Goal: Task Accomplishment & Management: Use online tool/utility

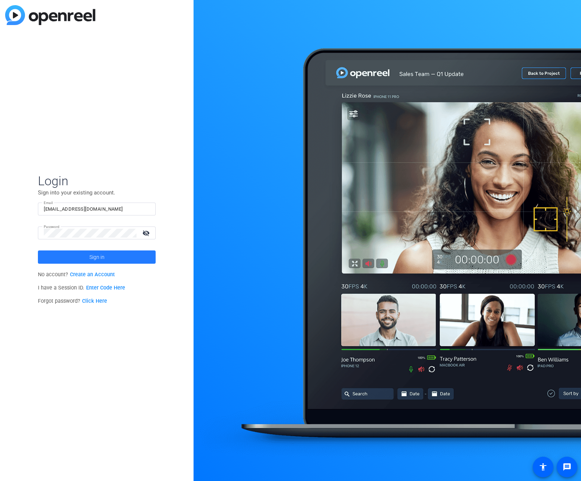
click at [95, 257] on span "Sign in" at bounding box center [96, 257] width 15 height 18
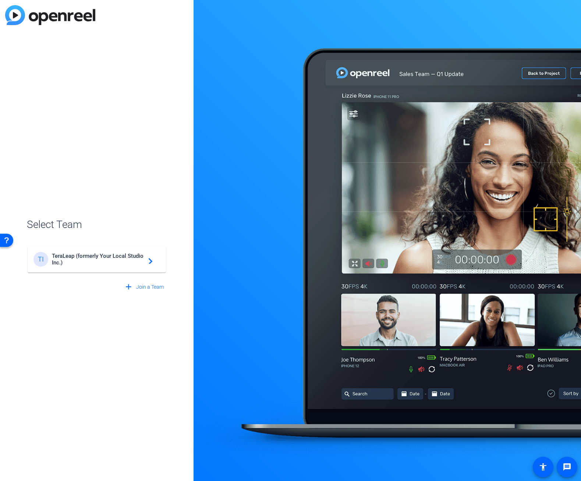
click at [91, 249] on mat-card-content "TI TeraLeap (formerly Your Local Studio Inc.) navigate_next" at bounding box center [97, 259] width 138 height 27
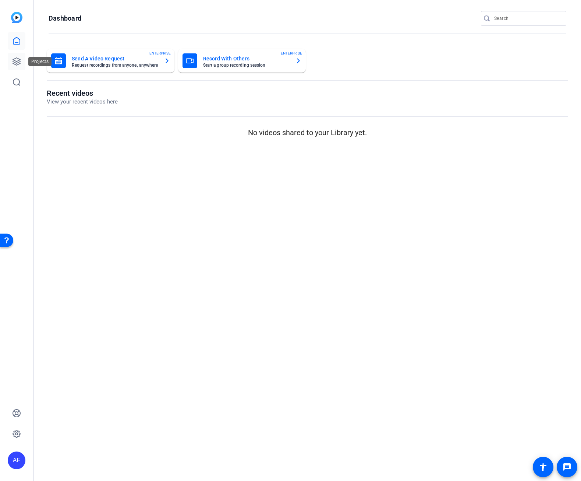
click at [18, 60] on icon at bounding box center [16, 61] width 9 height 9
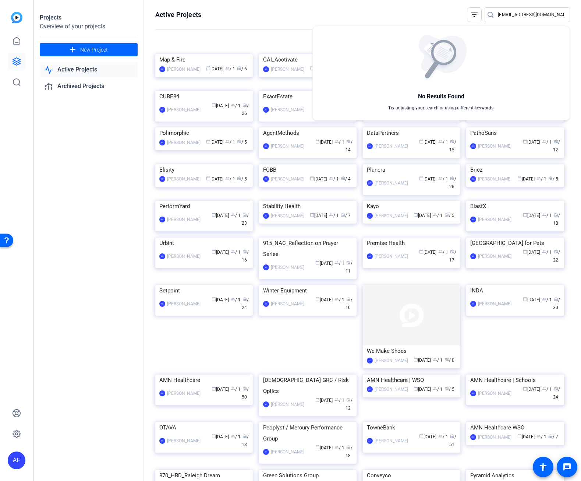
click at [442, 69] on img at bounding box center [441, 59] width 51 height 48
click at [499, 12] on div at bounding box center [290, 240] width 581 height 481
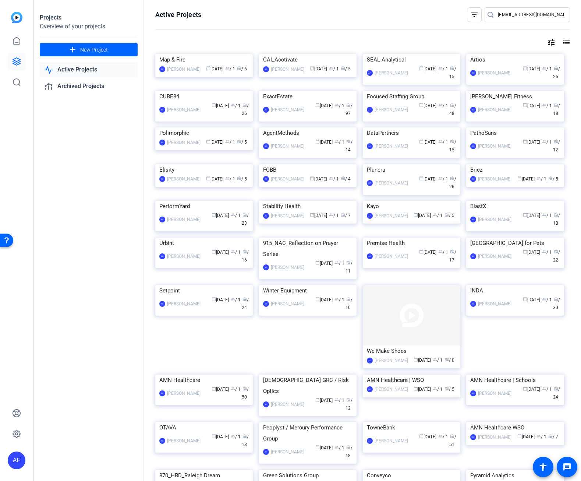
click at [505, 13] on input "[EMAIL_ADDRESS][DOMAIN_NAME]" at bounding box center [531, 14] width 66 height 9
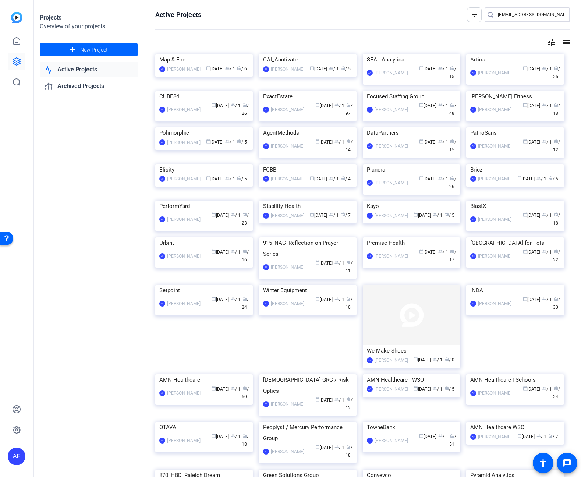
click at [505, 13] on input "[EMAIL_ADDRESS][DOMAIN_NAME]" at bounding box center [531, 14] width 66 height 9
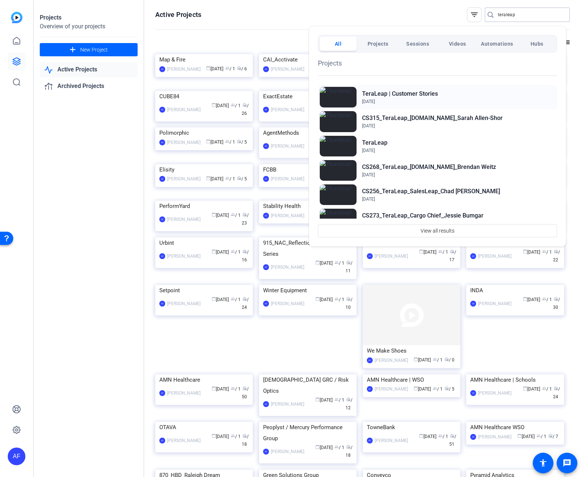
type input "teraleap"
click at [405, 97] on h2 "TeraLeap | Customer Stories" at bounding box center [400, 93] width 76 height 9
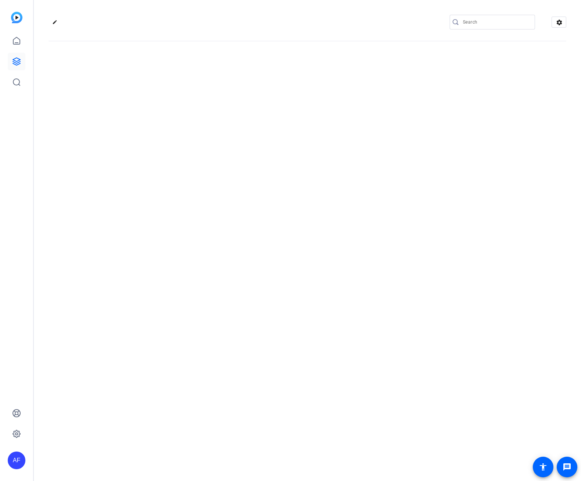
type input "[EMAIL_ADDRESS][DOMAIN_NAME]"
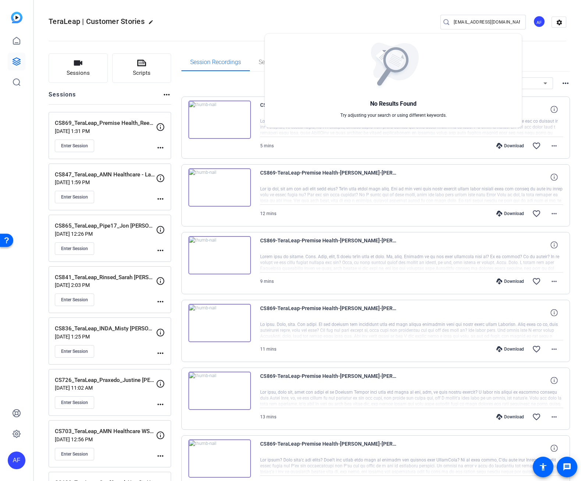
click at [81, 70] on div at bounding box center [290, 240] width 581 height 481
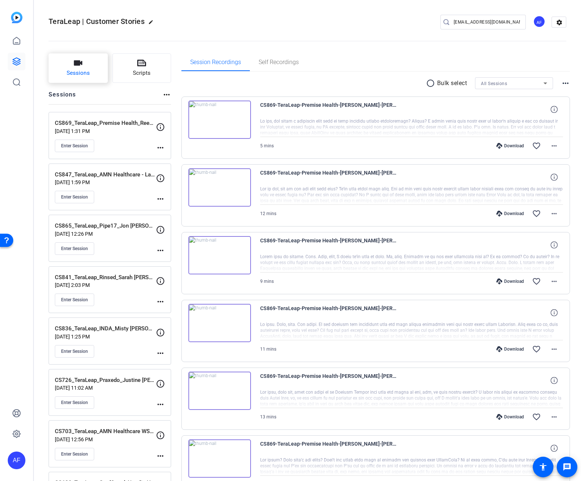
click at [81, 69] on span "Sessions" at bounding box center [78, 73] width 23 height 8
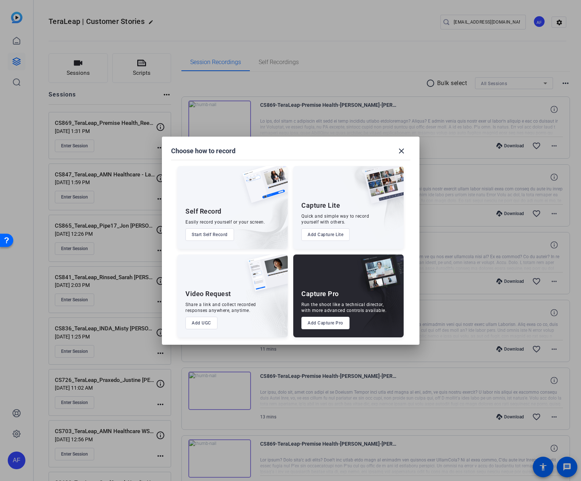
click at [332, 322] on button "Add Capture Pro" at bounding box center [325, 323] width 48 height 13
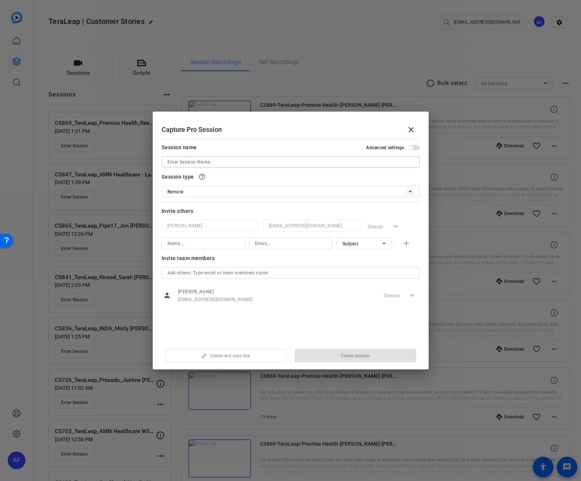
click at [199, 164] on input at bounding box center [290, 162] width 247 height 9
paste input "Customers are all over - why was that a barrier to doing video testimonials? Wh…"
type input "Customers are all over - why was that a barrier to doing video testimonials? Wh…"
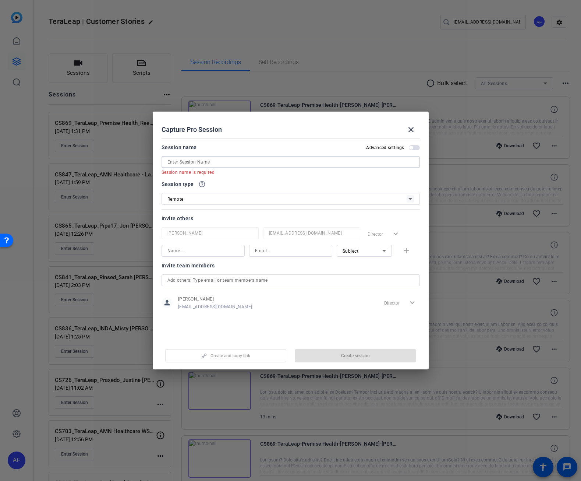
paste input "CS922_TeraLeap_Planera_Samantha Burns"
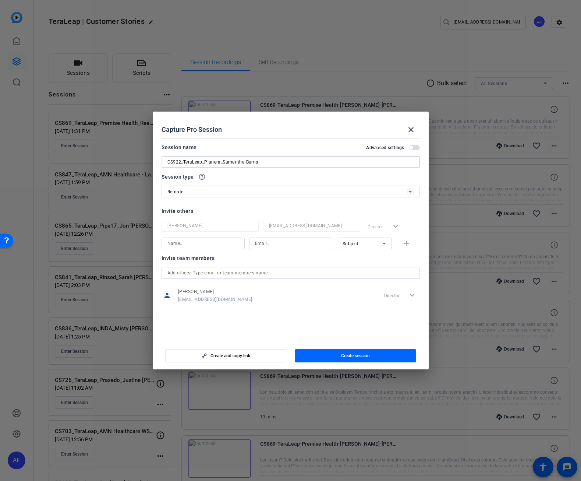
type input "CS922_TeraLeap_Planera_Samantha Burns"
click at [415, 148] on span "button" at bounding box center [414, 147] width 11 height 5
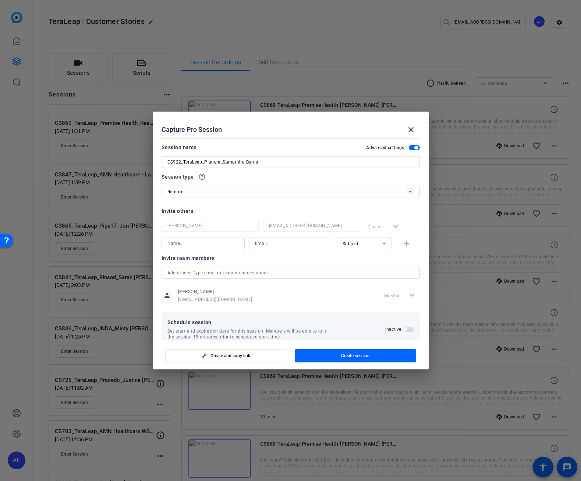
click at [414, 148] on span "button" at bounding box center [416, 148] width 4 height 4
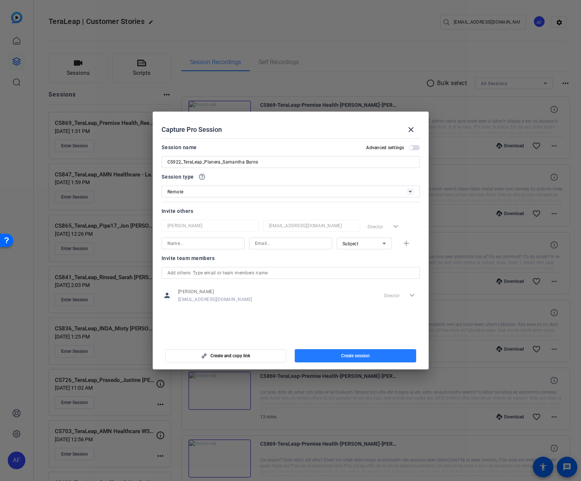
click at [373, 357] on span "button" at bounding box center [355, 356] width 121 height 18
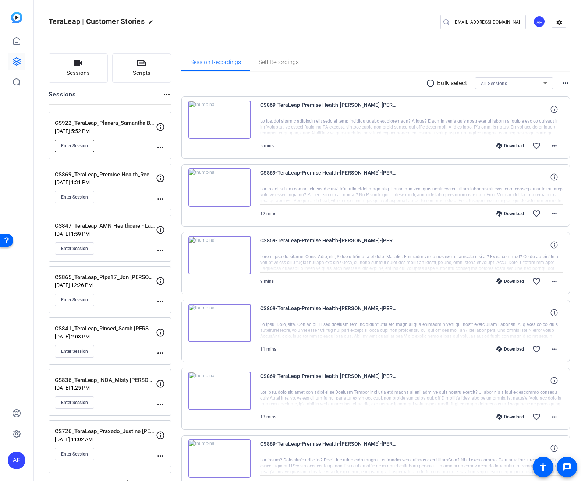
click at [79, 148] on span "Enter Session" at bounding box center [74, 146] width 27 height 6
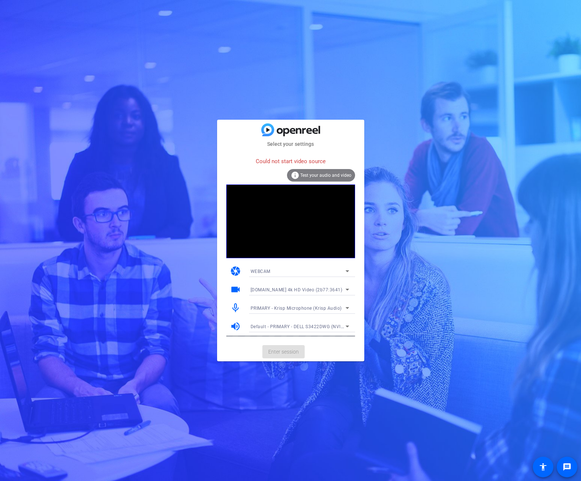
click at [294, 292] on span "AV.io 4k HD Video (2b77:3641)" at bounding box center [297, 289] width 92 height 5
click at [279, 327] on span "OBS Virtual Camera" at bounding box center [272, 327] width 42 height 9
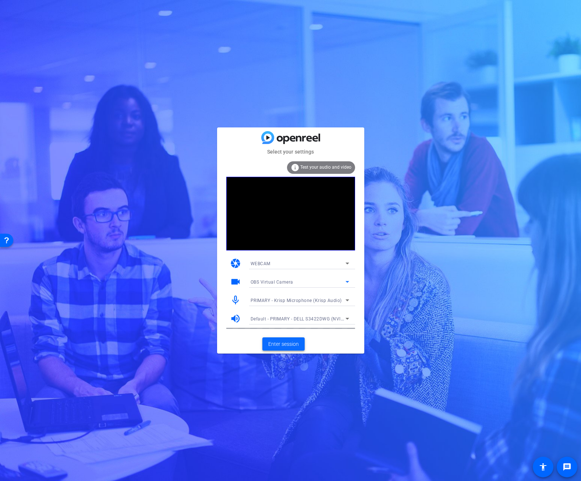
click at [286, 346] on span "Enter session" at bounding box center [283, 344] width 31 height 8
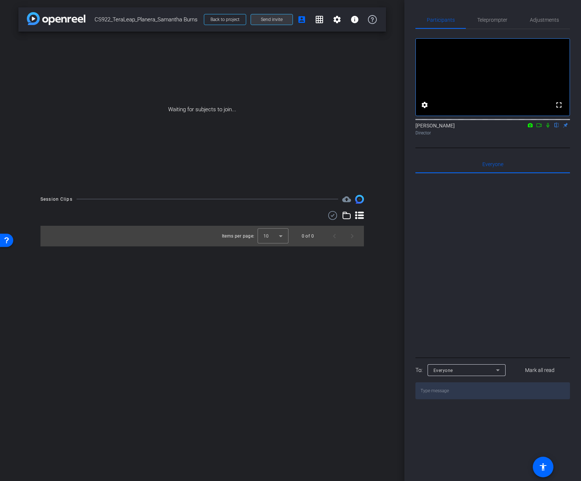
click at [276, 15] on span at bounding box center [272, 20] width 42 height 18
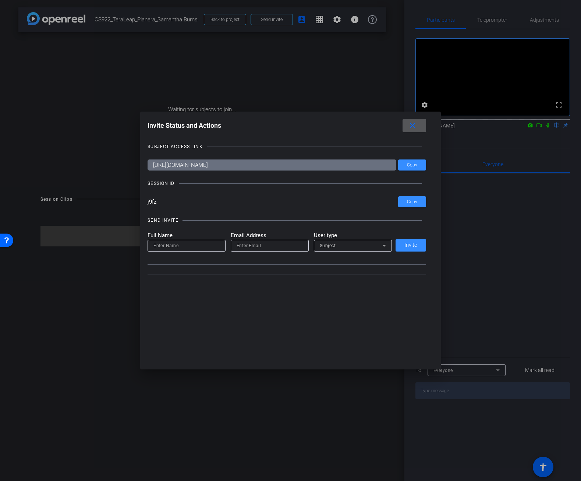
type input "[EMAIL_ADDRESS][DOMAIN_NAME]"
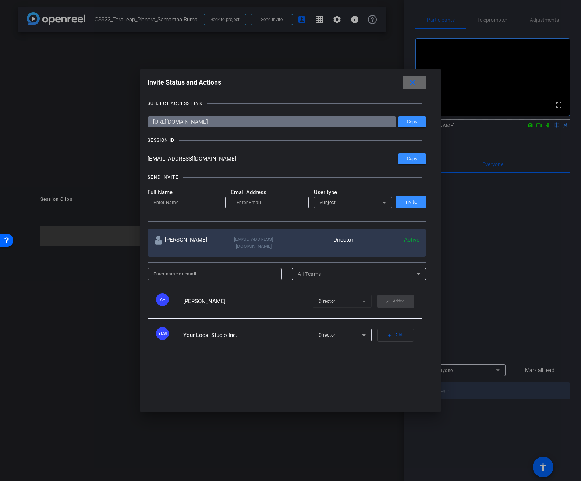
click at [414, 81] on mat-icon "close" at bounding box center [412, 82] width 9 height 9
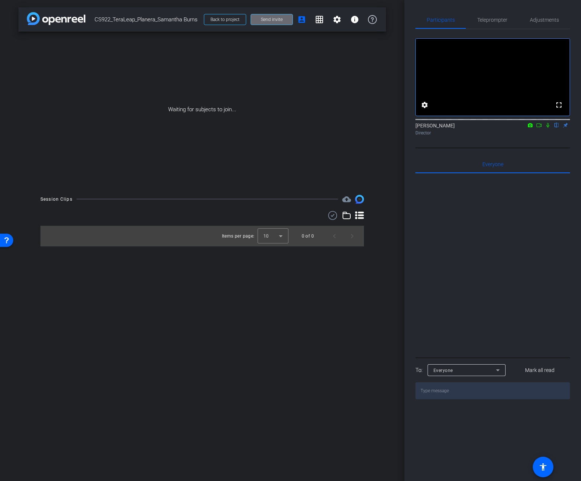
click at [269, 22] on span "Send invite" at bounding box center [272, 20] width 22 height 6
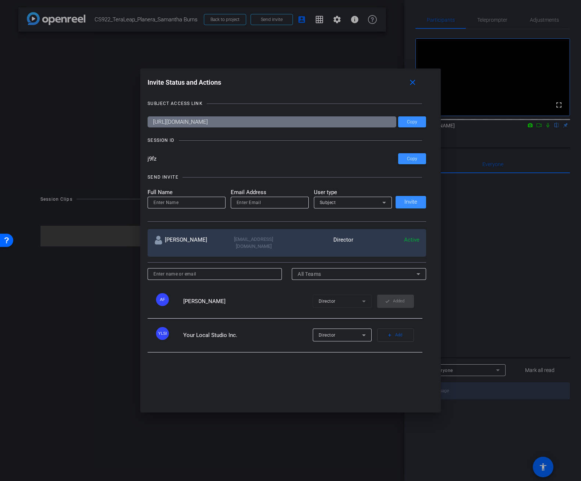
drag, startPoint x: 165, startPoint y: 160, endPoint x: 144, endPoint y: 159, distance: 21.4
click at [144, 159] on div "Invite Status and Actions close SUBJECT ACCESS LINK https://capture.openreel.co…" at bounding box center [290, 240] width 301 height 344
click at [409, 85] on span at bounding box center [415, 83] width 24 height 18
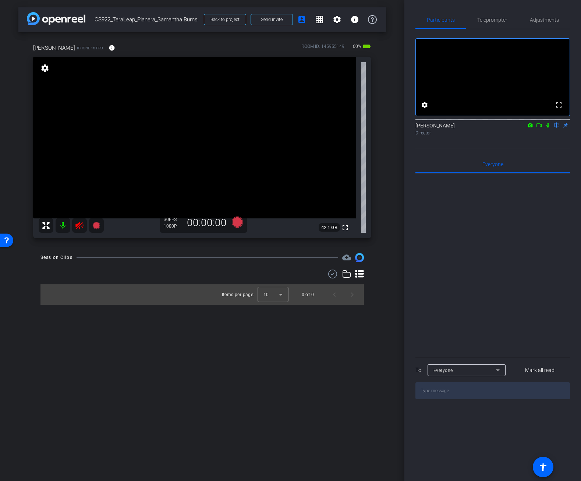
drag, startPoint x: 77, startPoint y: 225, endPoint x: 117, endPoint y: 260, distance: 52.7
click at [77, 225] on icon at bounding box center [79, 225] width 8 height 7
click at [539, 18] on span "Adjustments" at bounding box center [544, 19] width 29 height 5
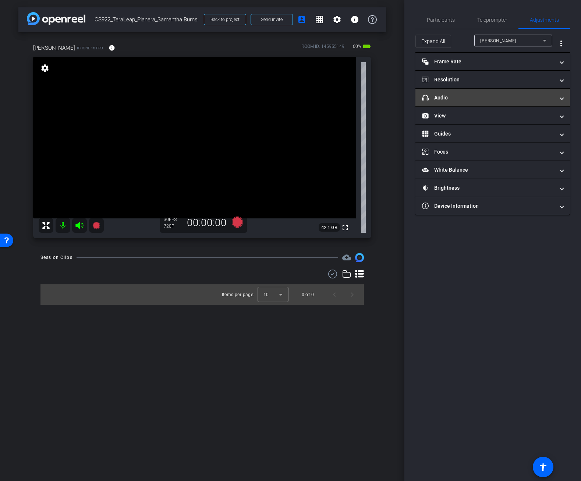
click at [482, 95] on mat-panel-title "headphone icon Audio" at bounding box center [488, 98] width 133 height 8
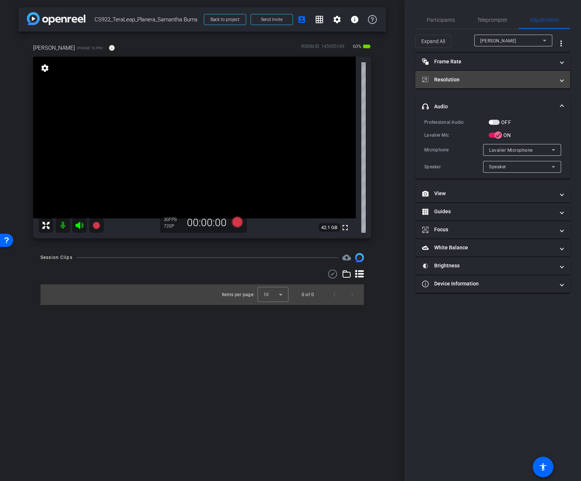
click at [472, 77] on mat-panel-title "Resolution" at bounding box center [488, 80] width 133 height 8
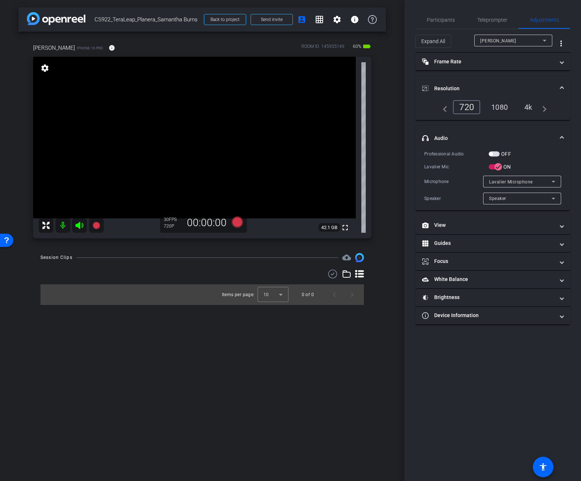
click at [528, 105] on div "4k" at bounding box center [528, 107] width 19 height 13
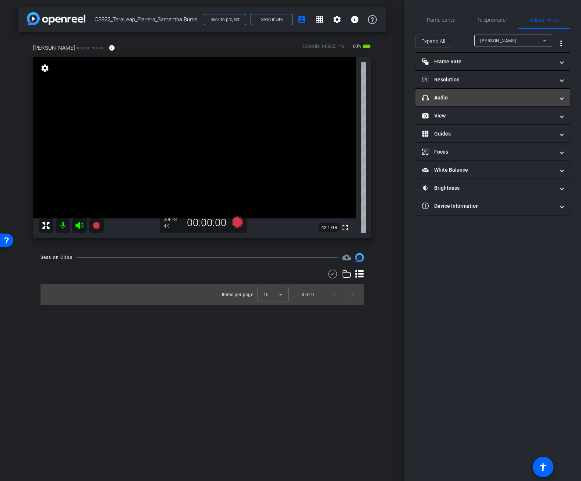
click at [484, 92] on mat-expansion-panel-header "headphone icon Audio" at bounding box center [493, 98] width 155 height 18
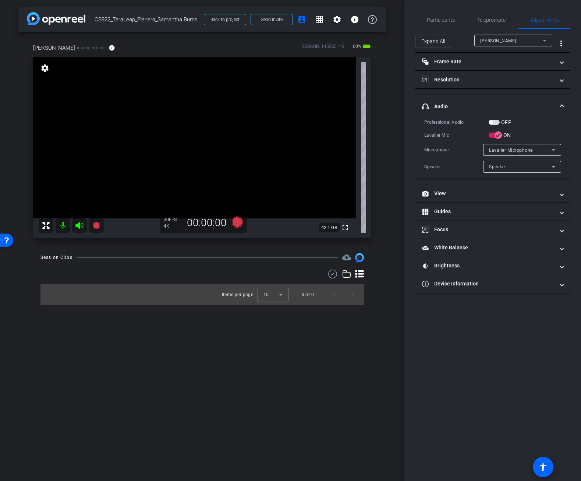
click at [495, 121] on span "button" at bounding box center [494, 122] width 11 height 5
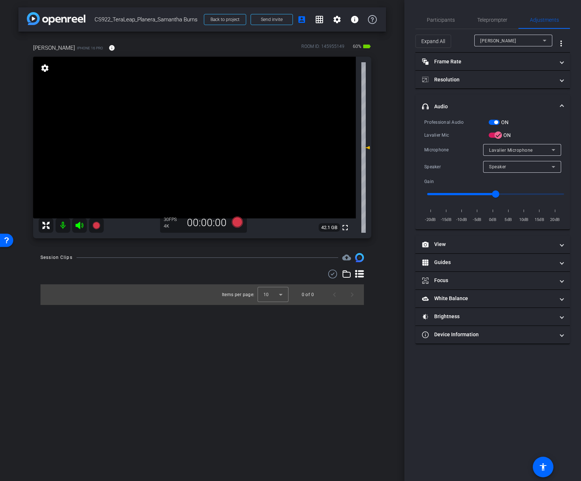
click at [154, 383] on div "arrow_back CS922_TeraLeap_Planera_Samantha Burns Back to project Send invite ac…" at bounding box center [202, 240] width 404 height 481
click at [463, 411] on div "Participants Teleprompter Adjustments settings Alex Ferguson flip Director Ever…" at bounding box center [492, 240] width 177 height 481
click at [497, 133] on icon "button" at bounding box center [498, 135] width 7 height 7
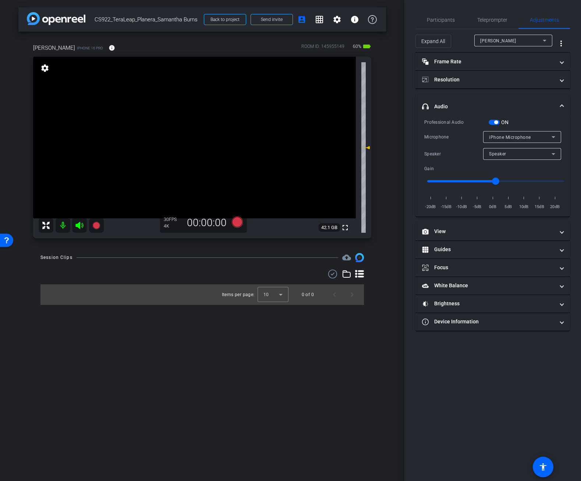
click at [298, 400] on div "arrow_back CS922_TeraLeap_Planera_Samantha Burns Back to project Send invite ac…" at bounding box center [202, 240] width 404 height 481
click at [170, 370] on div "arrow_back CS922_TeraLeap_Planera_Samantha Burns Back to project Send invite ac…" at bounding box center [202, 240] width 404 height 481
click at [211, 393] on div "arrow_back CS922_TeraLeap_Planera_Samantha Burns Back to project Send invite ac…" at bounding box center [202, 240] width 404 height 481
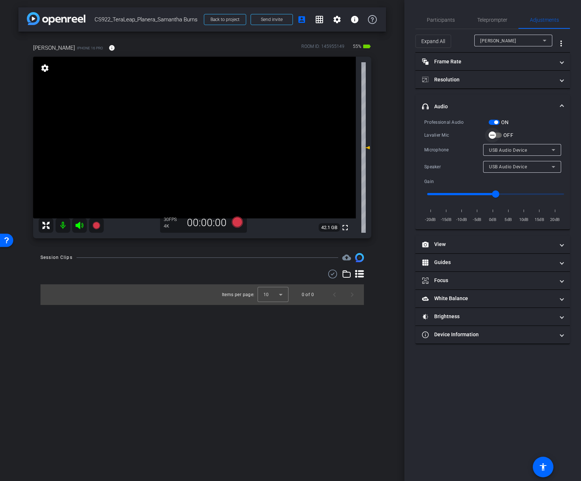
click at [497, 135] on span "button" at bounding box center [492, 135] width 15 height 15
click at [236, 222] on icon at bounding box center [237, 221] width 11 height 11
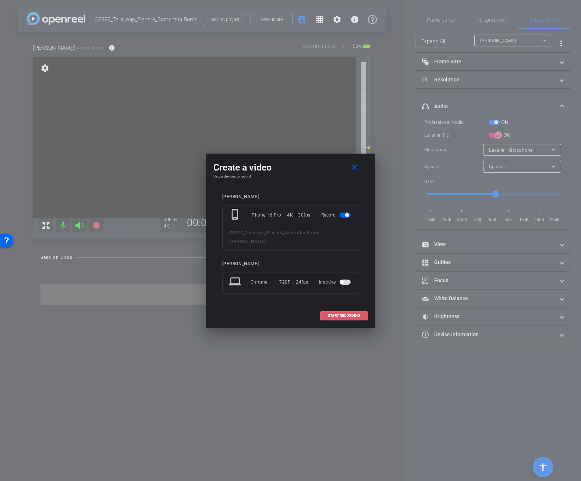
click at [351, 314] on span "START RECORDING" at bounding box center [344, 316] width 32 height 4
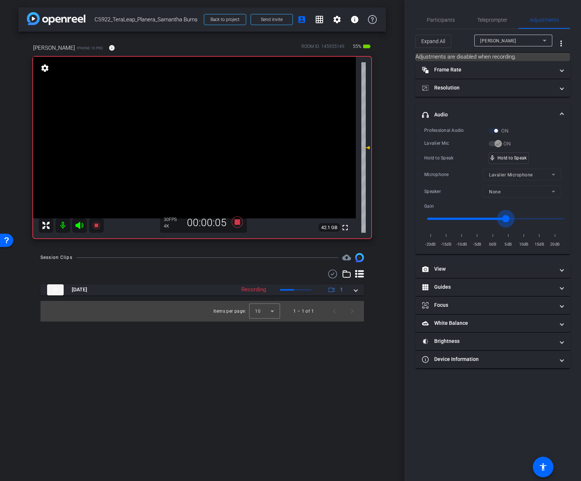
drag, startPoint x: 497, startPoint y: 218, endPoint x: 504, endPoint y: 218, distance: 7.4
click at [504, 218] on input "range" at bounding box center [496, 219] width 152 height 16
click at [517, 161] on div "mic_none Speaking..." at bounding box center [505, 158] width 33 height 11
click at [498, 216] on input "range" at bounding box center [496, 219] width 152 height 16
type input "1"
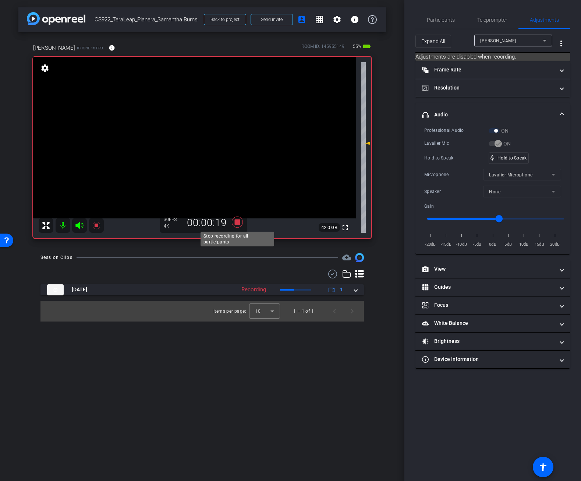
click at [238, 223] on icon at bounding box center [237, 221] width 11 height 11
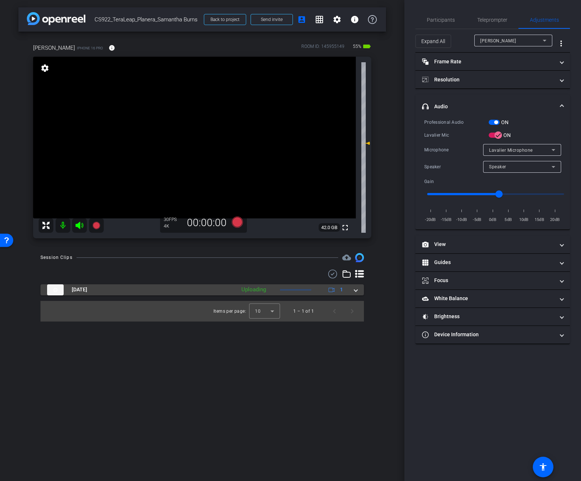
click at [358, 290] on mat-expansion-panel-header "Sep 17, 2025 Uploading 1" at bounding box center [202, 289] width 324 height 11
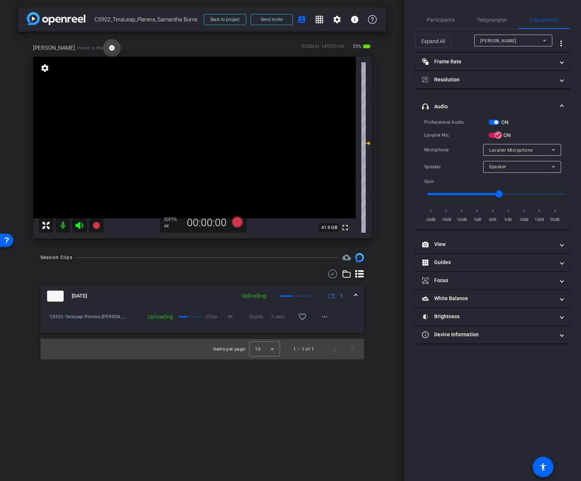
click at [109, 49] on mat-icon "info" at bounding box center [112, 48] width 7 height 7
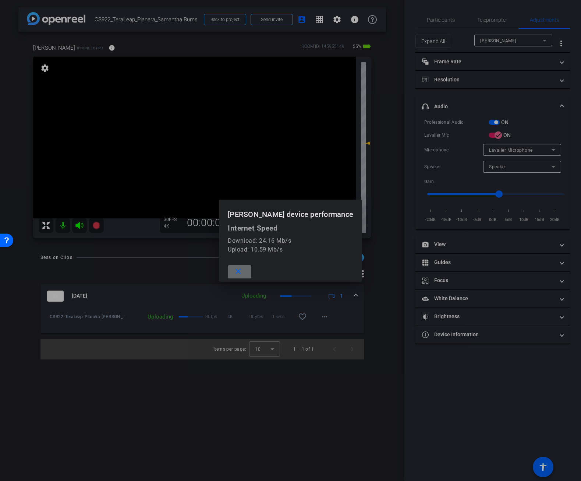
click at [243, 274] on mat-icon "close" at bounding box center [238, 271] width 9 height 9
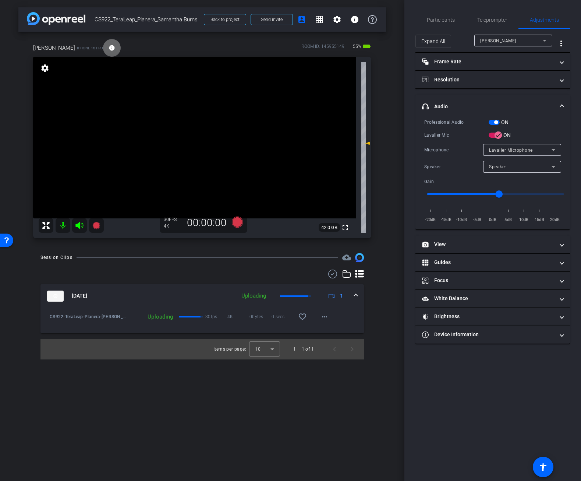
click at [109, 46] on mat-icon "info" at bounding box center [112, 48] width 7 height 7
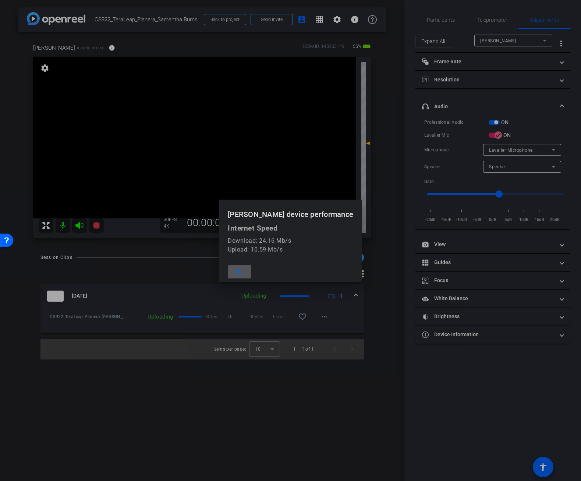
click at [175, 269] on div at bounding box center [290, 240] width 581 height 481
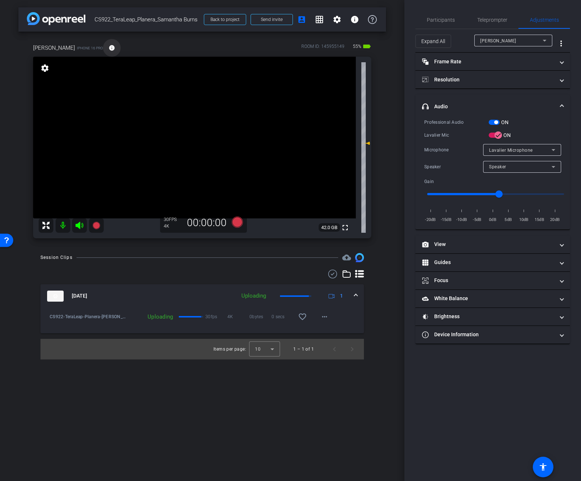
click at [109, 48] on mat-icon "info" at bounding box center [112, 48] width 7 height 7
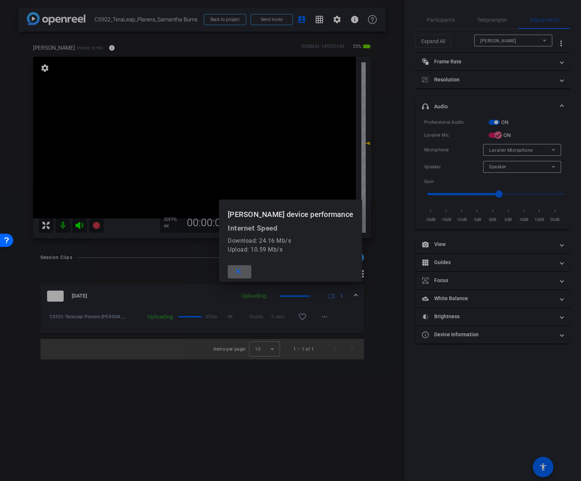
click at [243, 271] on mat-icon "close" at bounding box center [238, 271] width 9 height 9
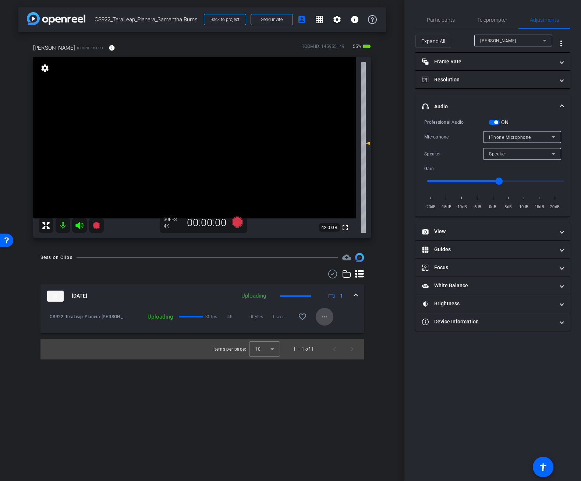
click at [325, 319] on mat-icon "more_horiz" at bounding box center [324, 316] width 9 height 9
click at [368, 311] on div at bounding box center [290, 240] width 581 height 481
click at [322, 319] on mat-icon "more_horiz" at bounding box center [324, 316] width 9 height 9
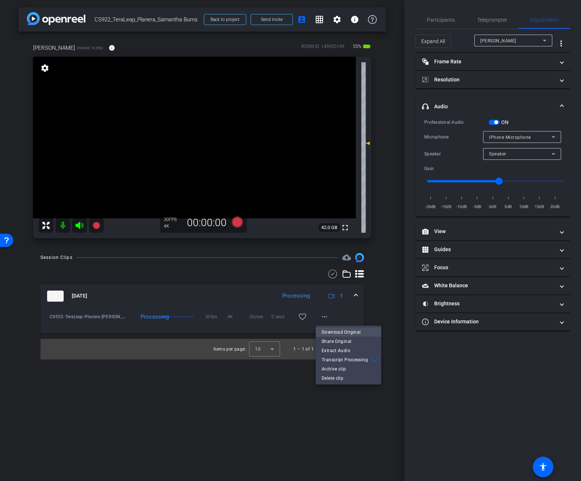
click at [350, 332] on span "Download Original" at bounding box center [349, 331] width 54 height 9
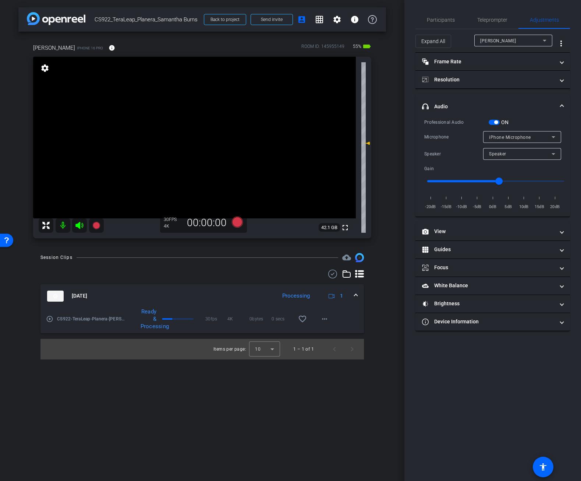
click at [510, 371] on div "Participants Teleprompter Adjustments settings Alex Ferguson flip Director Ever…" at bounding box center [492, 240] width 177 height 481
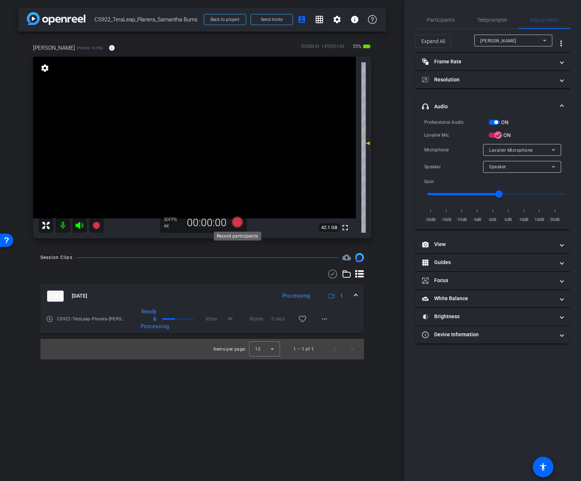
click at [239, 224] on icon at bounding box center [237, 221] width 11 height 11
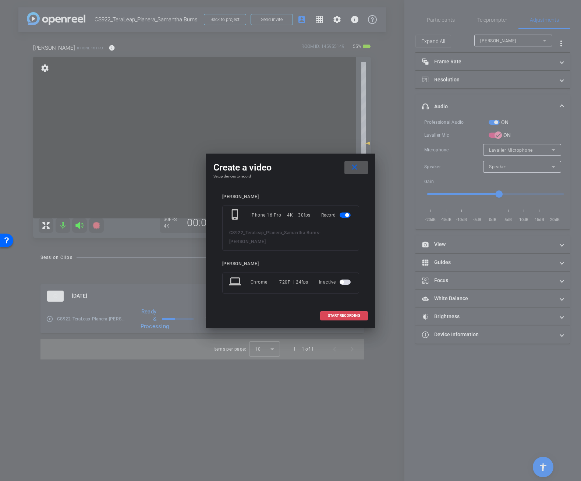
click at [357, 314] on span "START RECORDING" at bounding box center [344, 316] width 32 height 4
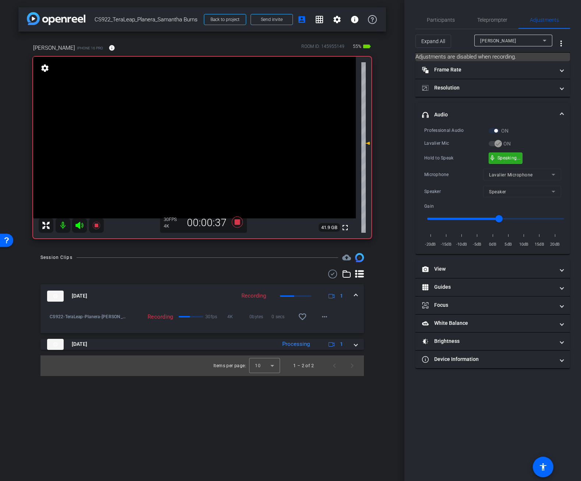
click at [497, 156] on div "mic_none Speaking..." at bounding box center [505, 158] width 33 height 11
drag, startPoint x: 239, startPoint y: 225, endPoint x: 247, endPoint y: 224, distance: 8.2
click at [239, 225] on icon at bounding box center [238, 221] width 18 height 13
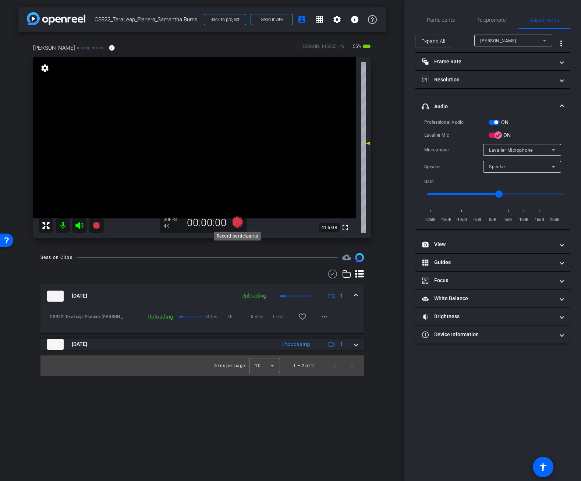
click at [236, 225] on icon at bounding box center [237, 221] width 11 height 11
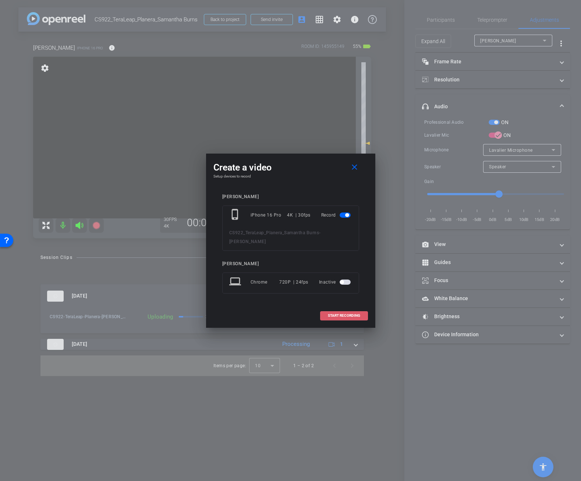
click at [342, 308] on span at bounding box center [344, 316] width 47 height 18
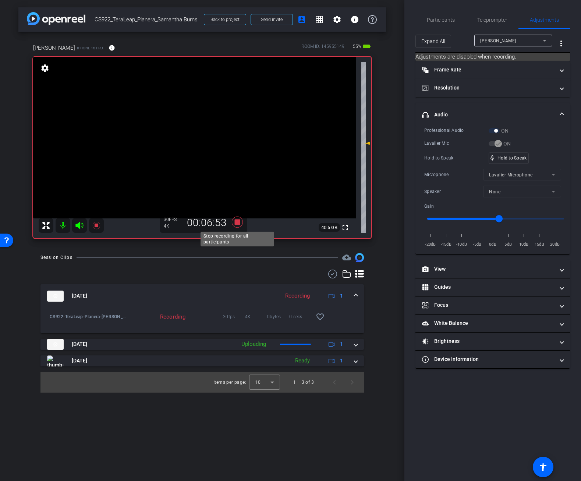
click at [240, 223] on icon at bounding box center [237, 221] width 11 height 11
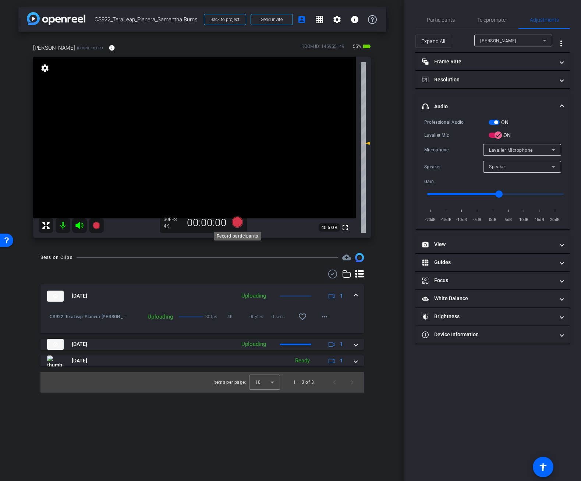
click at [239, 223] on icon at bounding box center [237, 221] width 11 height 11
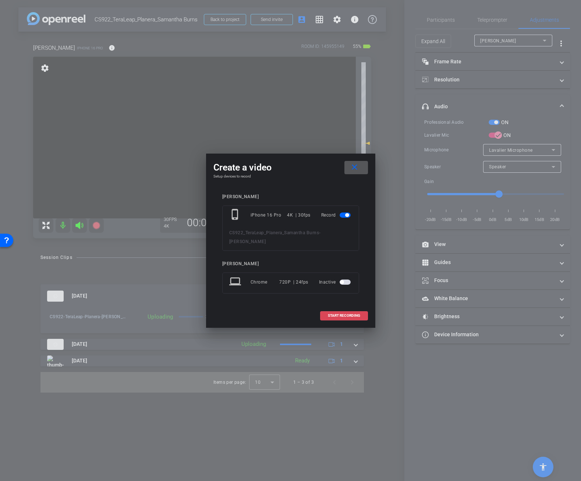
click at [356, 314] on span "START RECORDING" at bounding box center [344, 316] width 32 height 4
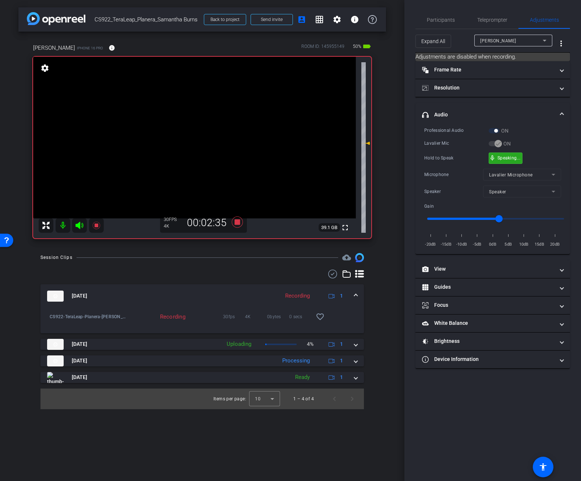
click at [517, 154] on div "mic_none Speaking..." at bounding box center [505, 158] width 33 height 11
drag, startPoint x: 512, startPoint y: 158, endPoint x: 500, endPoint y: 153, distance: 12.6
drag, startPoint x: 501, startPoint y: 159, endPoint x: 508, endPoint y: 158, distance: 6.4
drag, startPoint x: 509, startPoint y: 156, endPoint x: 496, endPoint y: 161, distance: 13.7
click at [238, 222] on icon at bounding box center [237, 221] width 11 height 11
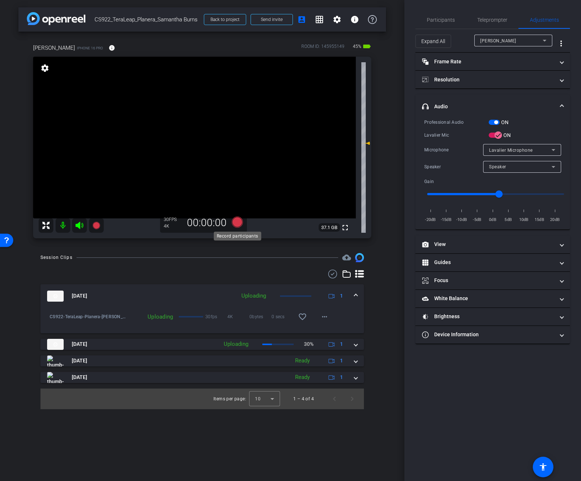
click at [238, 222] on icon at bounding box center [237, 221] width 11 height 11
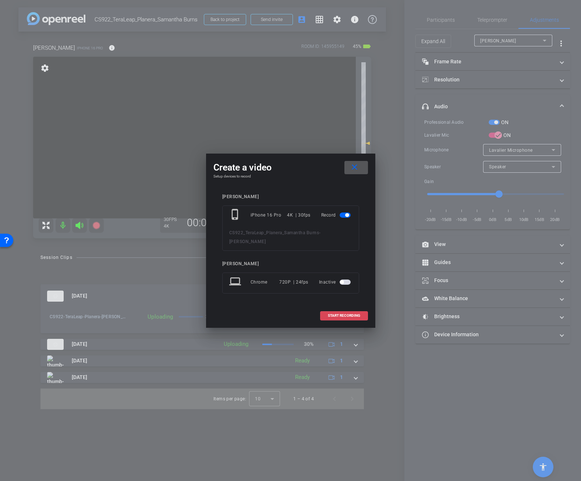
click at [346, 307] on span at bounding box center [344, 316] width 47 height 18
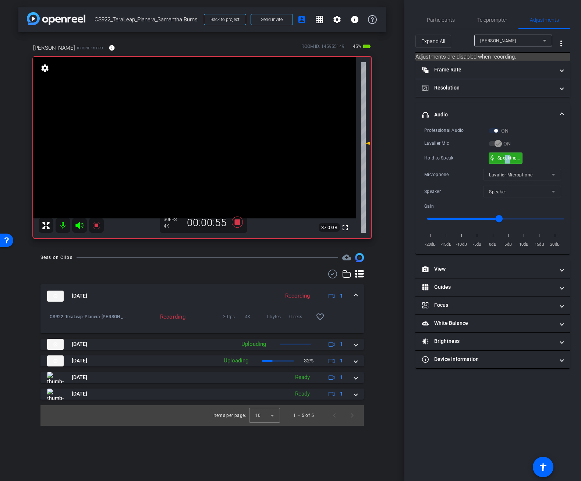
drag, startPoint x: 510, startPoint y: 155, endPoint x: 506, endPoint y: 158, distance: 4.6
click at [517, 161] on div "mic_none Speaking..." at bounding box center [505, 158] width 33 height 11
click at [444, 159] on div "Hold to Speak" at bounding box center [456, 157] width 64 height 7
click at [435, 148] on div "Professional Audio ON Lavalier Mic ON Hold to Speak mic_none Hold to Speak Micr…" at bounding box center [492, 187] width 137 height 121
click at [497, 156] on div "mic_none Speaking..." at bounding box center [505, 158] width 33 height 11
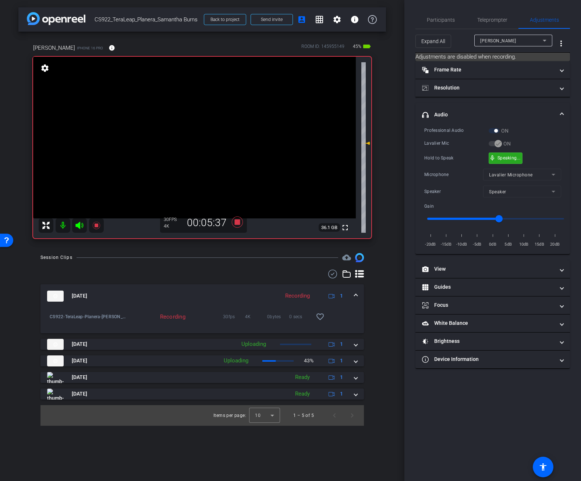
click at [498, 160] on div "mic_none Speaking..." at bounding box center [505, 158] width 33 height 11
drag, startPoint x: 498, startPoint y: 158, endPoint x: 460, endPoint y: 148, distance: 38.7
click at [494, 160] on div "mic_none Speaking..." at bounding box center [505, 158] width 33 height 11
drag, startPoint x: 521, startPoint y: 154, endPoint x: 512, endPoint y: 155, distance: 9.3
drag, startPoint x: 518, startPoint y: 158, endPoint x: 479, endPoint y: 156, distance: 39.1
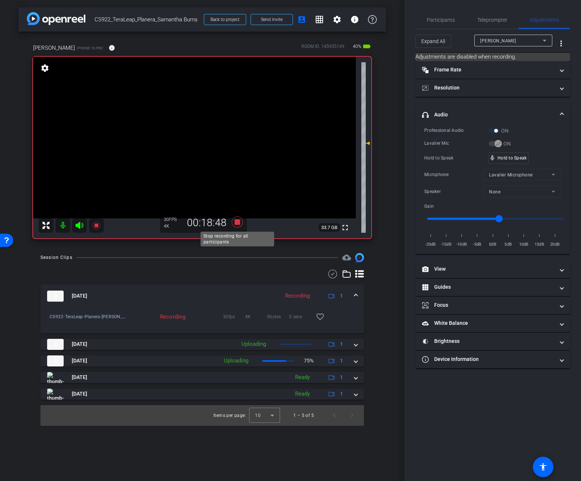
click at [236, 222] on icon at bounding box center [237, 221] width 11 height 11
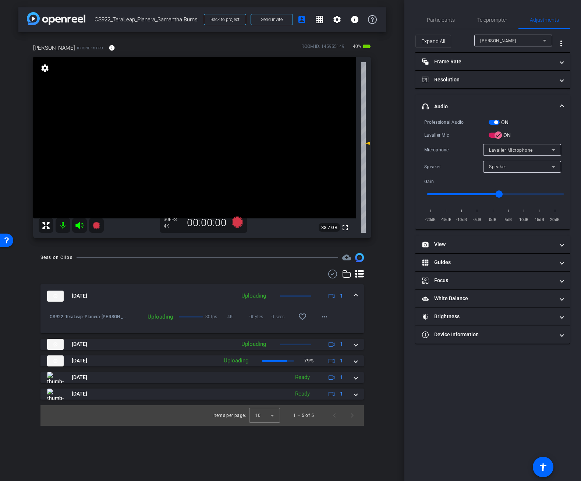
click at [460, 422] on div "Participants Teleprompter Adjustments settings Alex Ferguson flip Director Ever…" at bounding box center [492, 240] width 177 height 481
click at [441, 18] on span "Participants" at bounding box center [441, 19] width 28 height 5
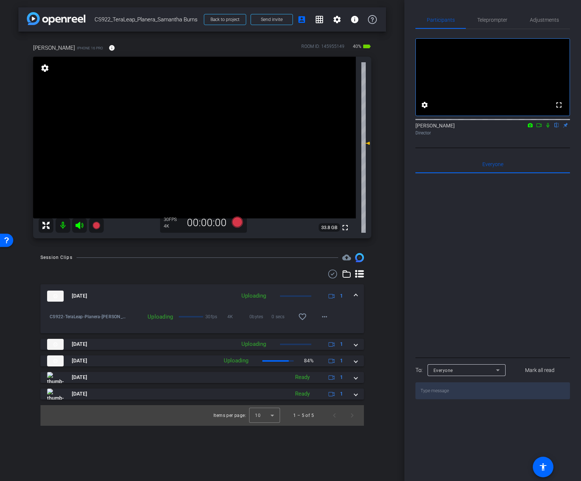
click at [540, 128] on icon at bounding box center [539, 125] width 6 height 5
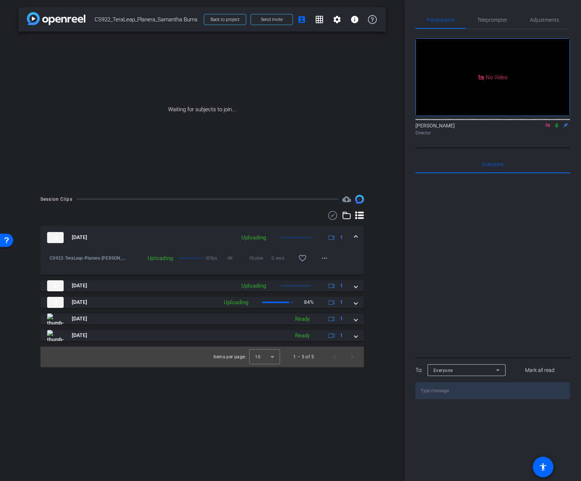
click at [557, 128] on icon at bounding box center [557, 125] width 6 height 5
click at [510, 260] on div at bounding box center [493, 264] width 155 height 182
click at [357, 322] on mat-expansion-panel-header "Sep 17, 2025 Ready 1" at bounding box center [202, 318] width 324 height 11
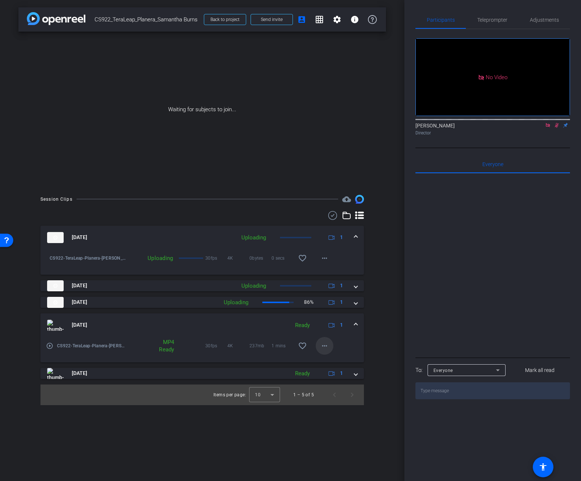
click at [325, 346] on mat-icon "more_horiz" at bounding box center [324, 345] width 9 height 9
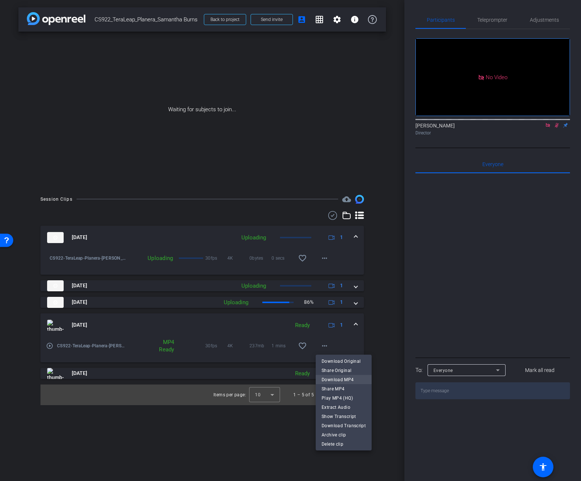
click at [350, 379] on span "Download MP4" at bounding box center [344, 379] width 44 height 9
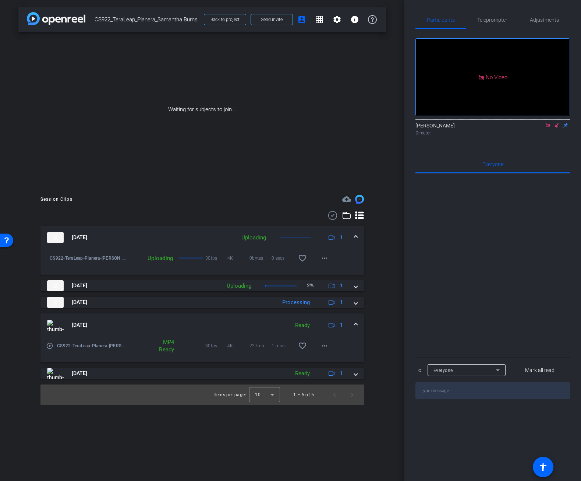
click at [413, 296] on div "Participants Teleprompter Adjustments No Video Alex Ferguson Director Everyone …" at bounding box center [492, 240] width 177 height 481
